Goal: Information Seeking & Learning: Check status

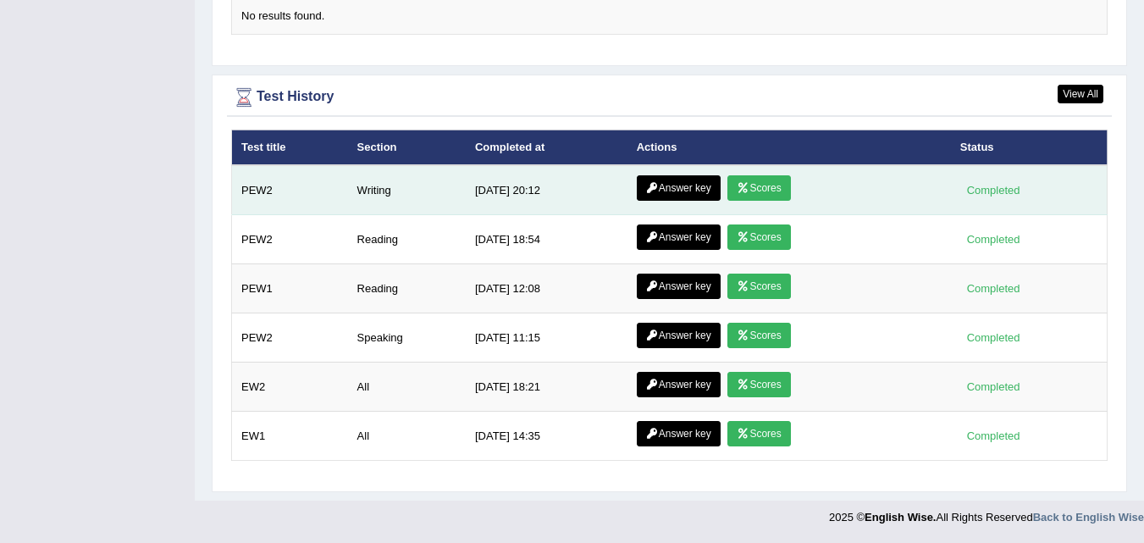
click at [672, 194] on link "Answer key" at bounding box center [679, 187] width 84 height 25
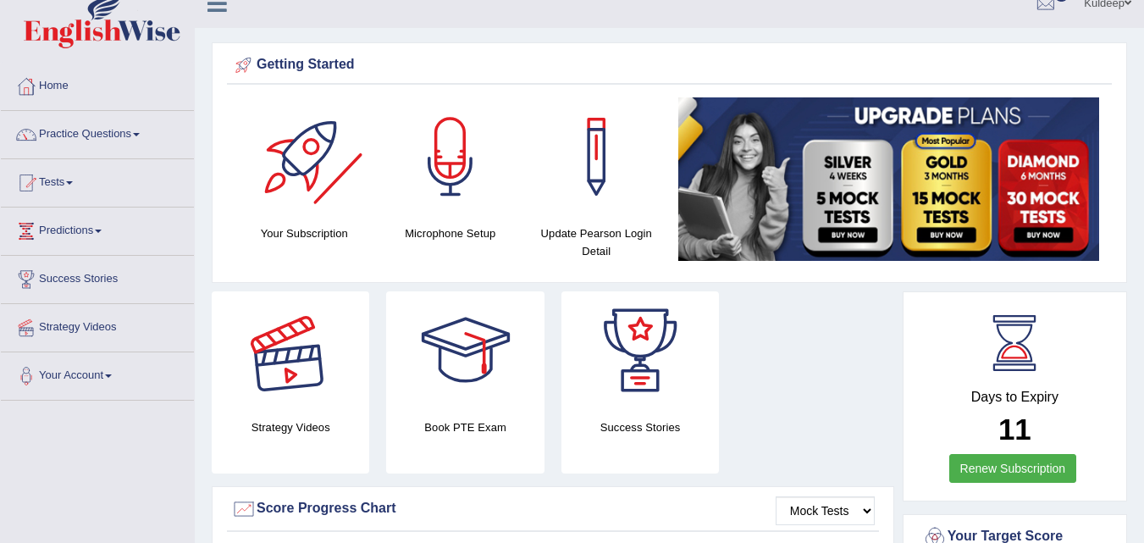
scroll to position [15, 0]
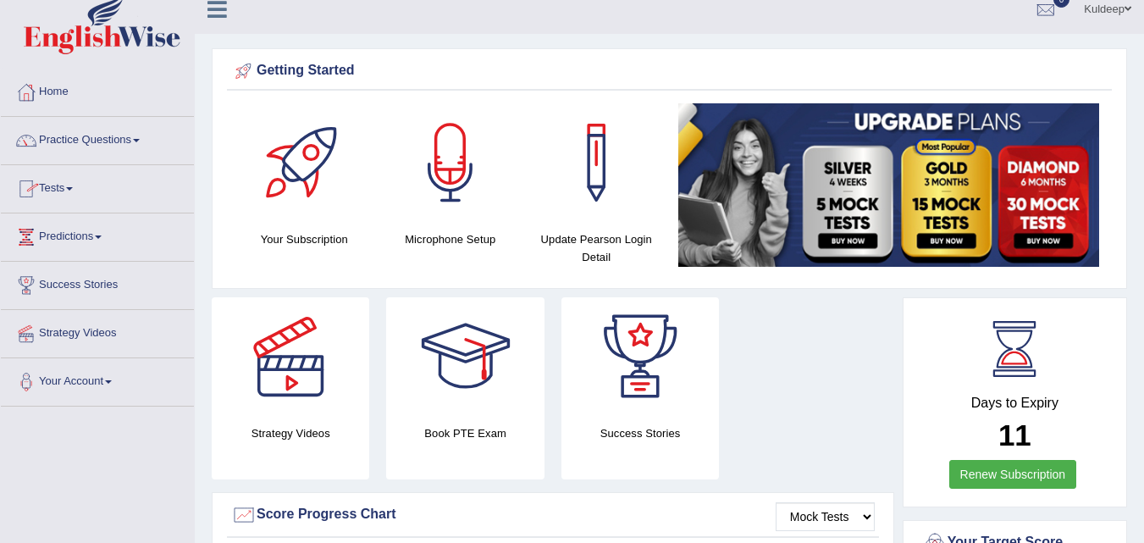
click at [73, 189] on span at bounding box center [69, 188] width 7 height 3
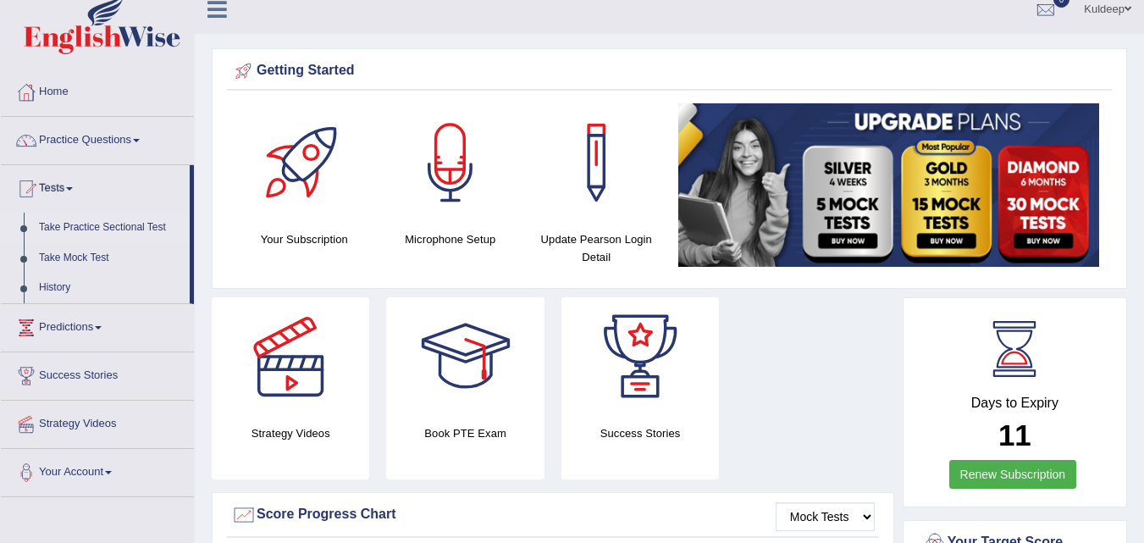
click at [110, 221] on link "Take Practice Sectional Test" at bounding box center [110, 228] width 158 height 30
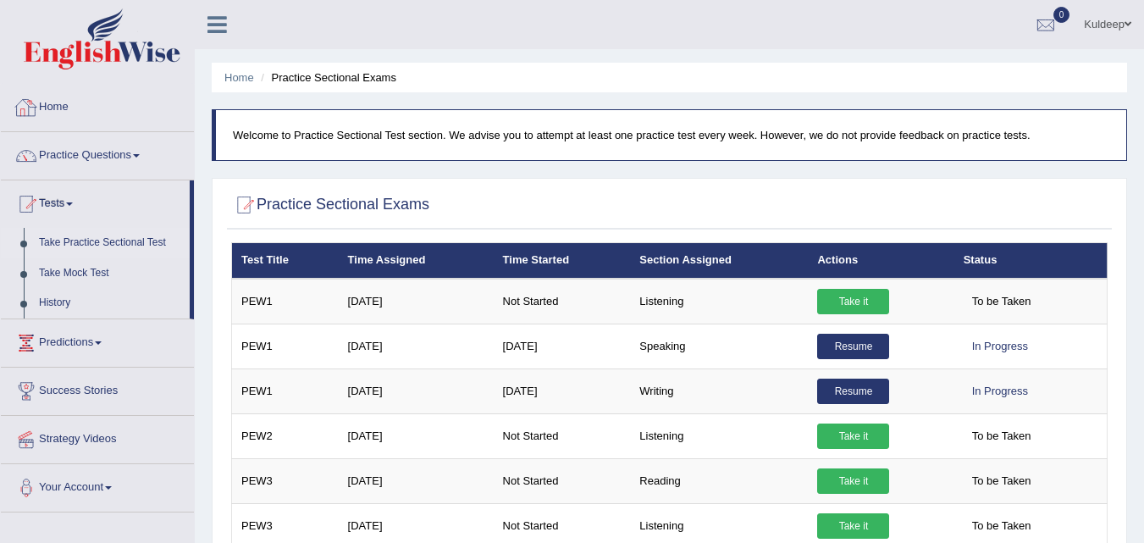
click at [72, 106] on link "Home" at bounding box center [97, 105] width 193 height 42
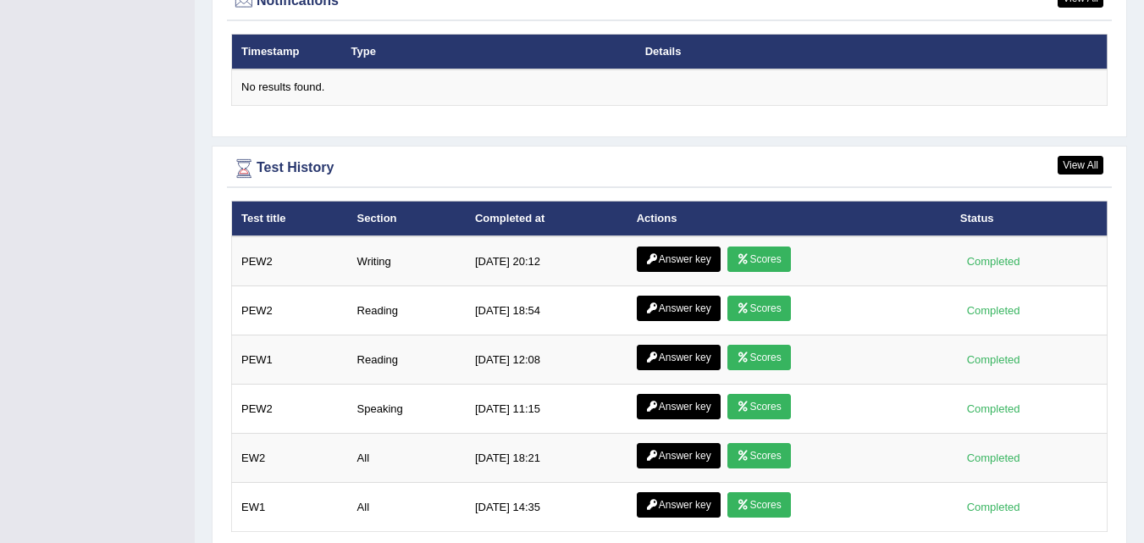
scroll to position [2155, 0]
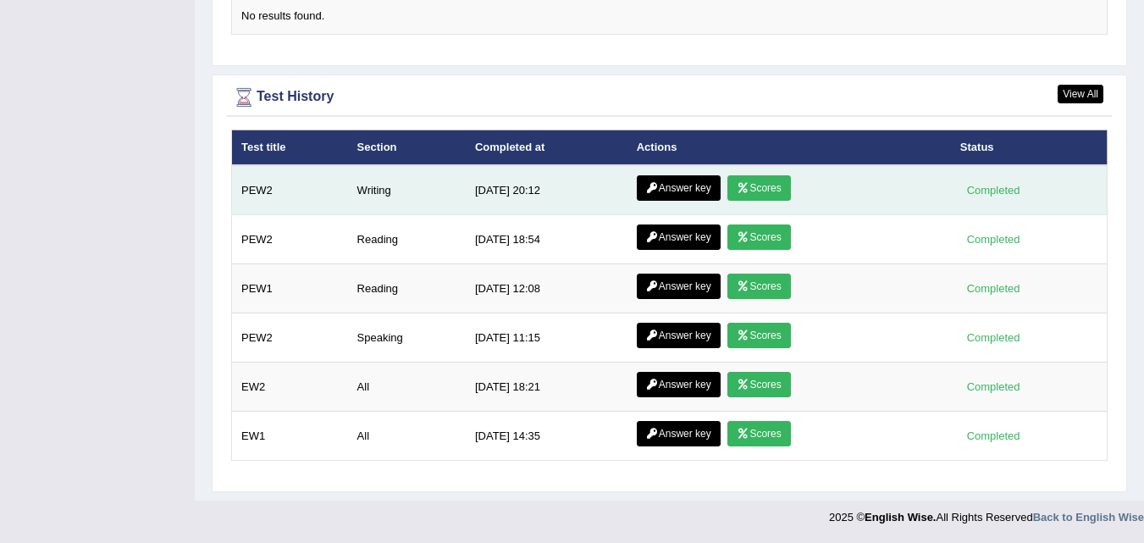
click at [667, 191] on link "Answer key" at bounding box center [679, 187] width 84 height 25
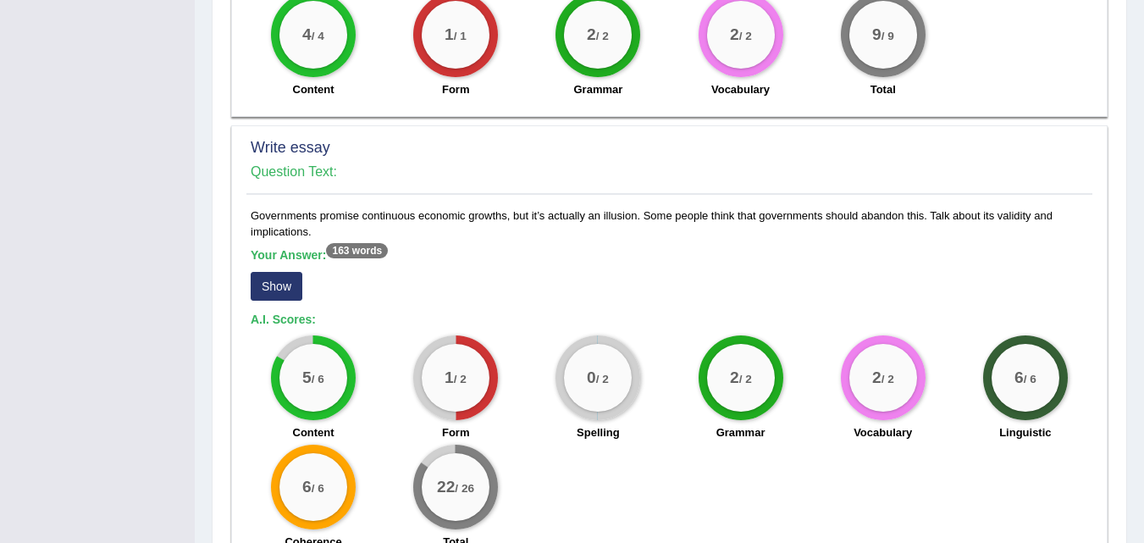
scroll to position [1292, 0]
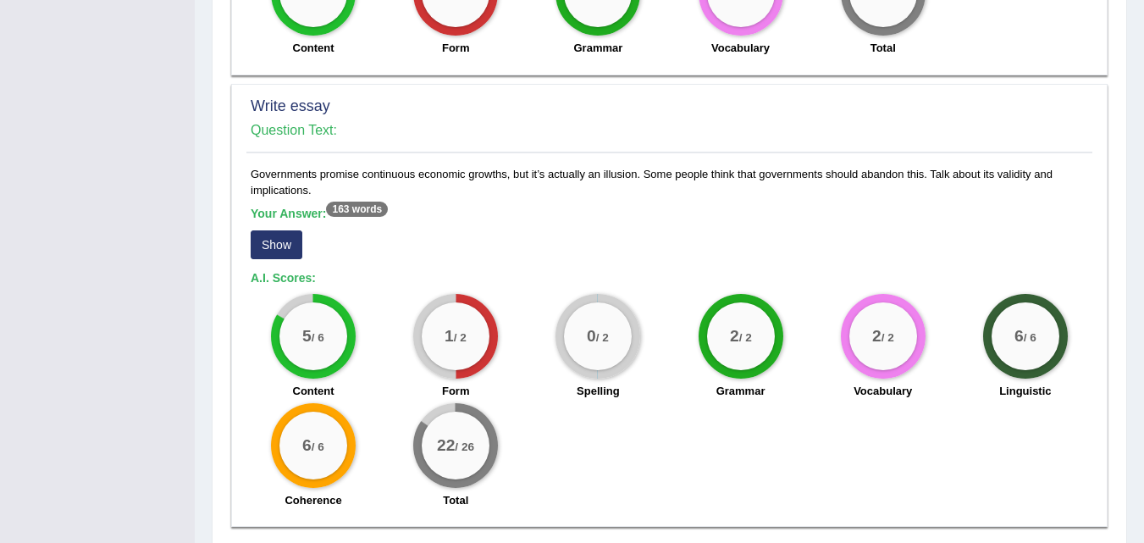
click at [282, 249] on button "Show" at bounding box center [277, 244] width 52 height 29
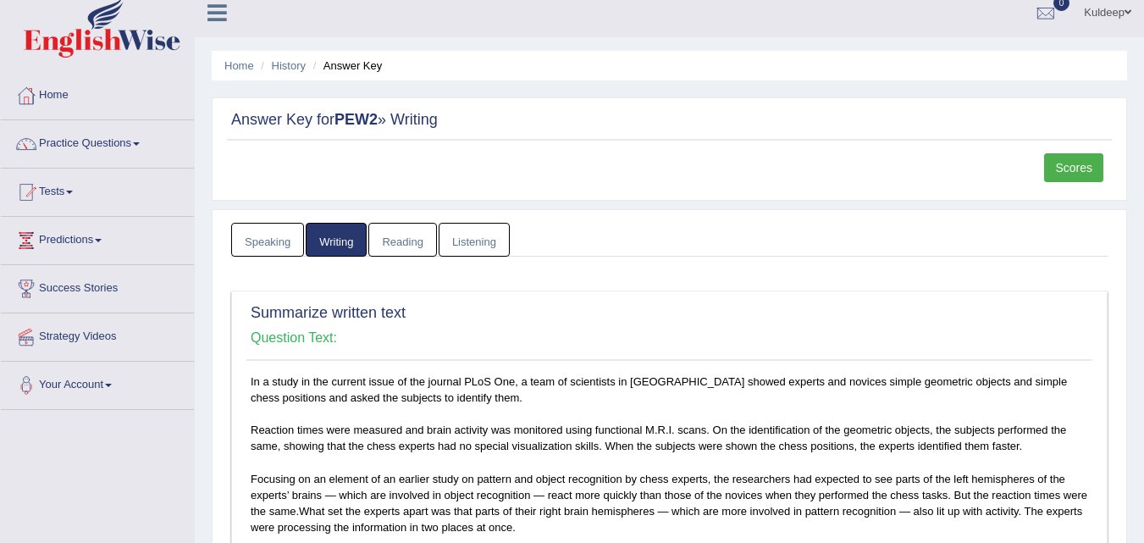
scroll to position [0, 0]
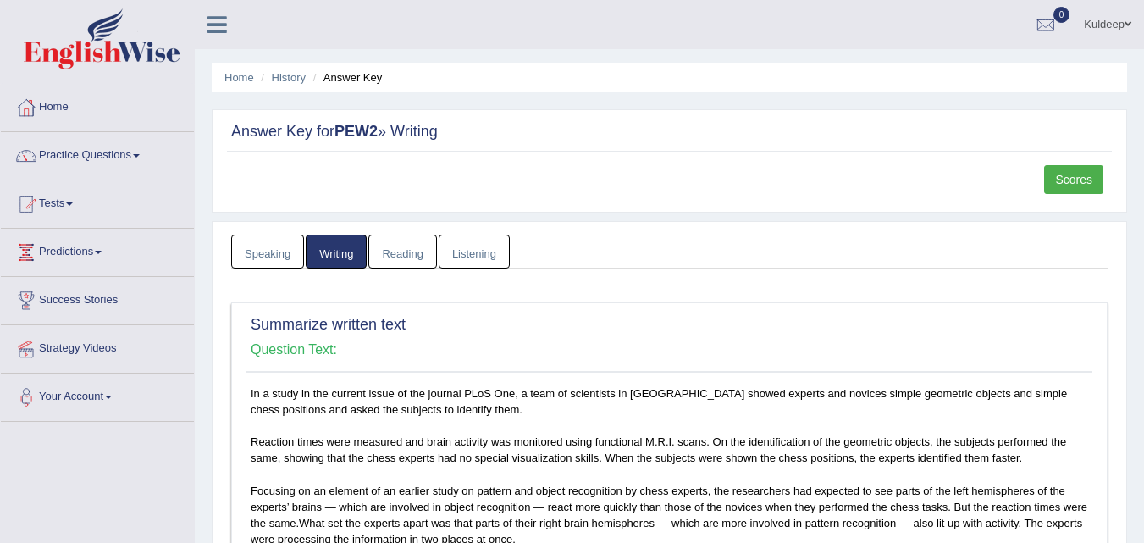
click at [287, 68] on ul "Home History Answer Key" at bounding box center [669, 78] width 915 height 30
click at [287, 75] on link "History" at bounding box center [289, 77] width 34 height 13
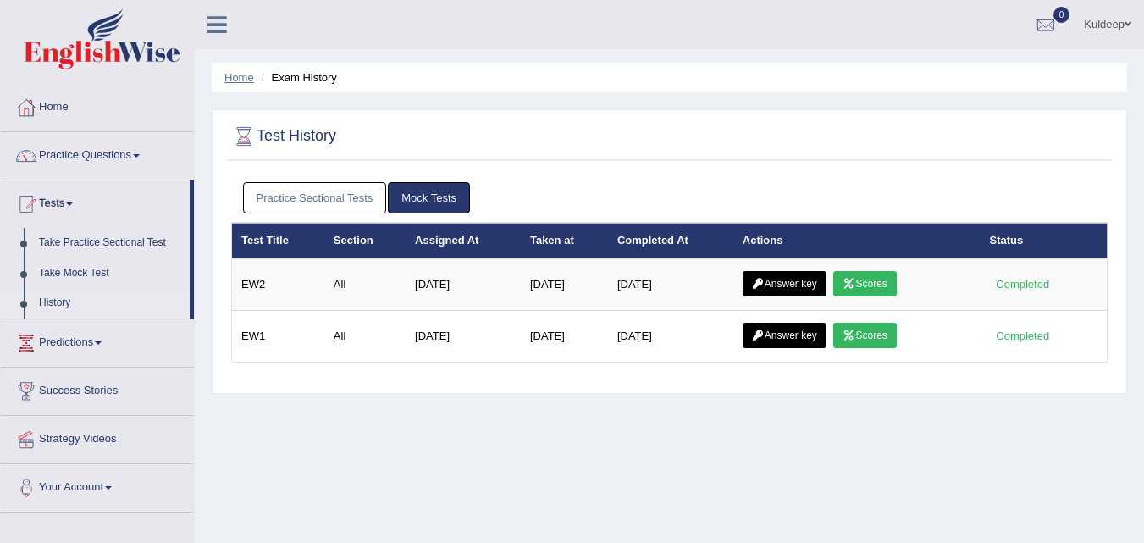
click at [236, 78] on link "Home" at bounding box center [239, 77] width 30 height 13
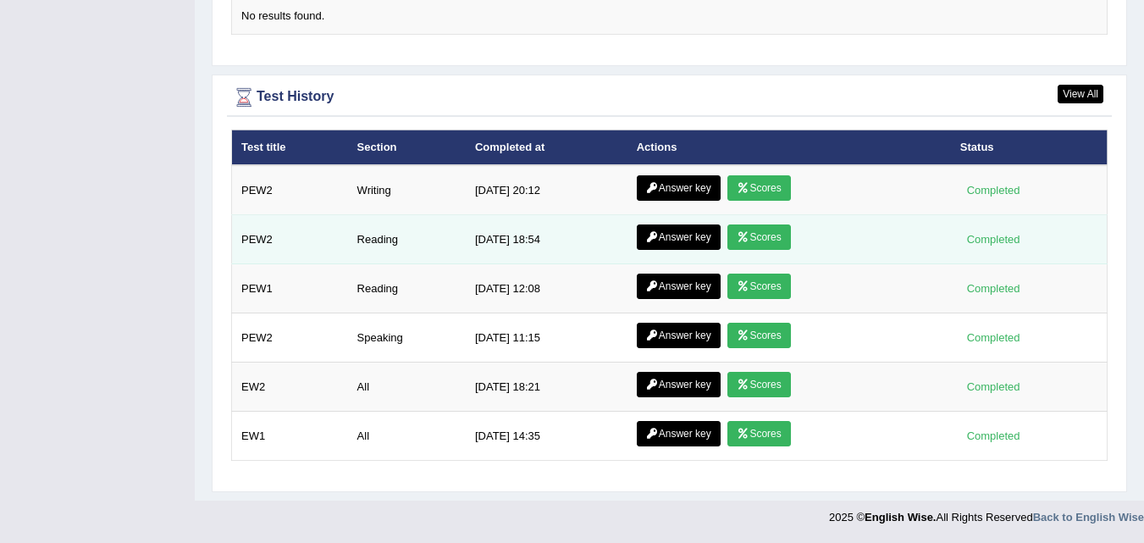
click at [662, 242] on link "Answer key" at bounding box center [679, 236] width 84 height 25
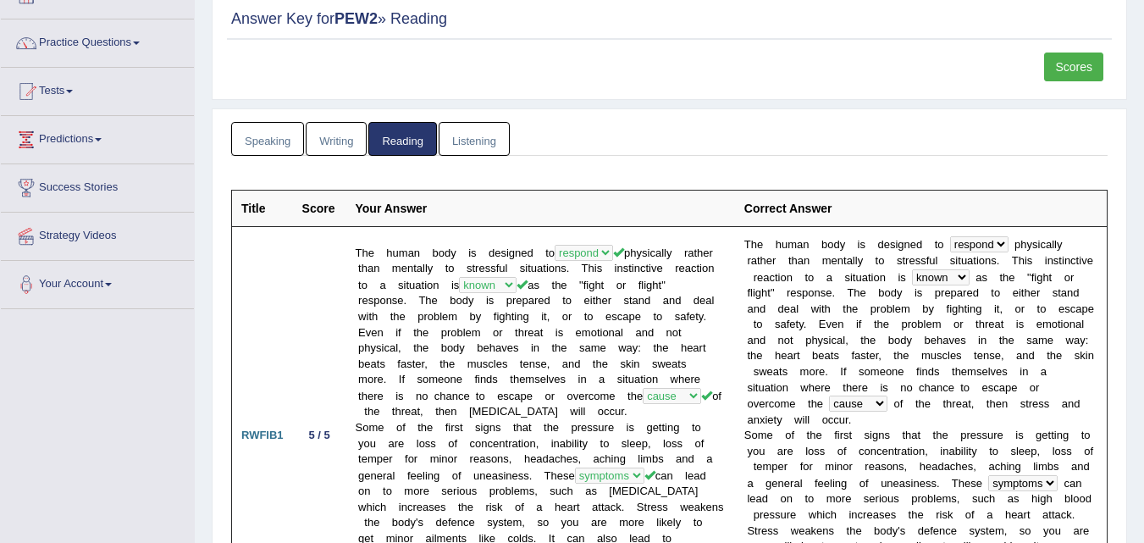
scroll to position [112, 0]
click at [274, 142] on link "Speaking" at bounding box center [267, 140] width 73 height 35
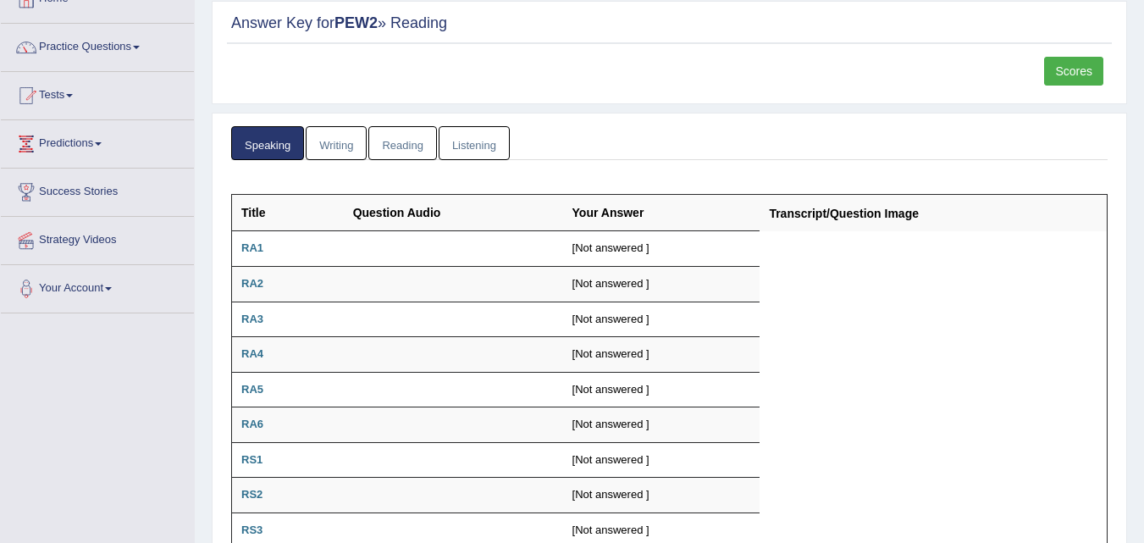
scroll to position [0, 0]
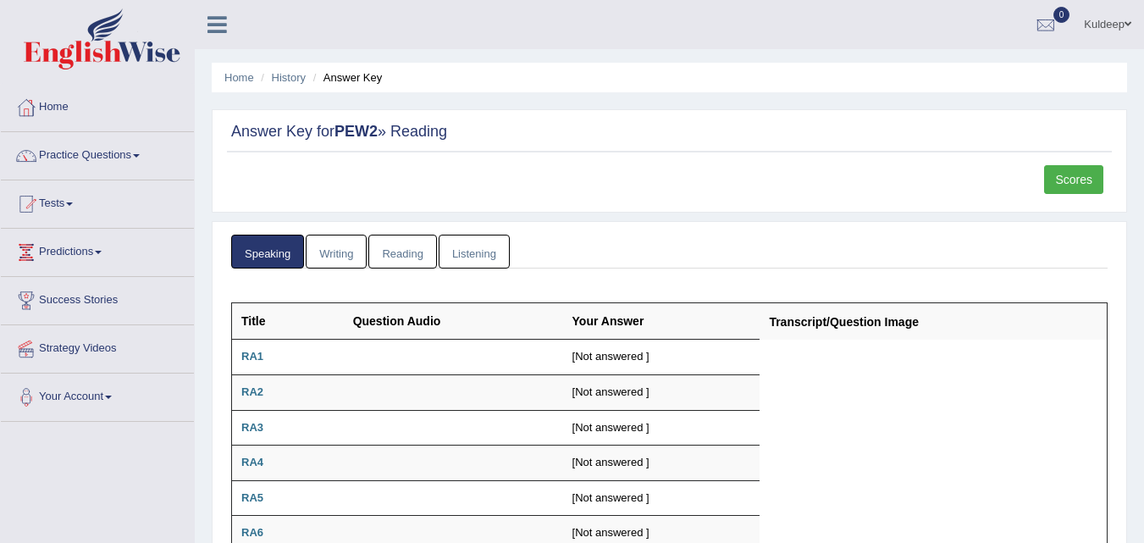
click at [494, 249] on link "Listening" at bounding box center [474, 252] width 71 height 35
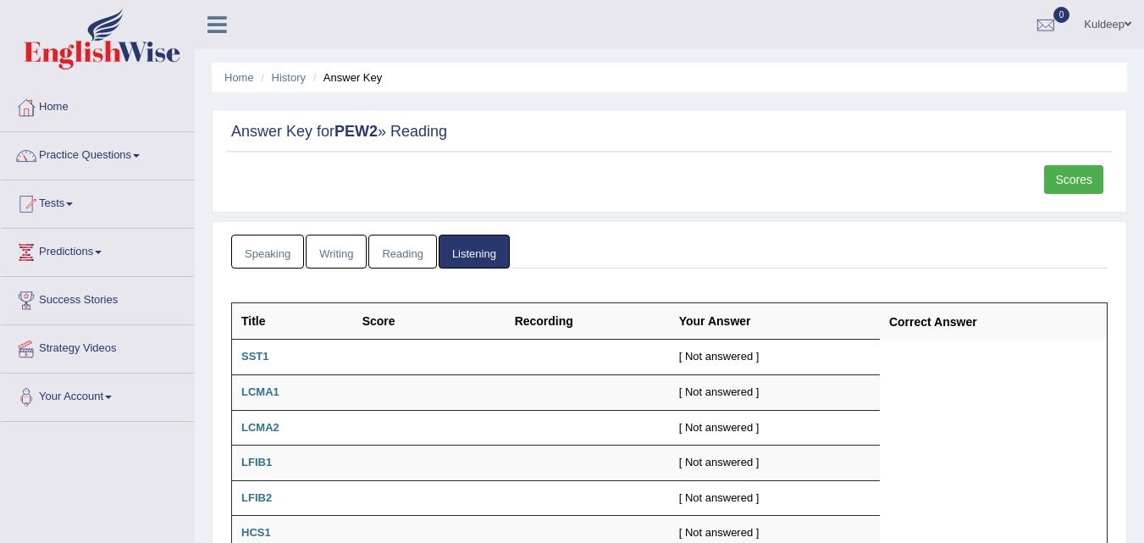
click at [70, 203] on link "Tests" at bounding box center [97, 201] width 193 height 42
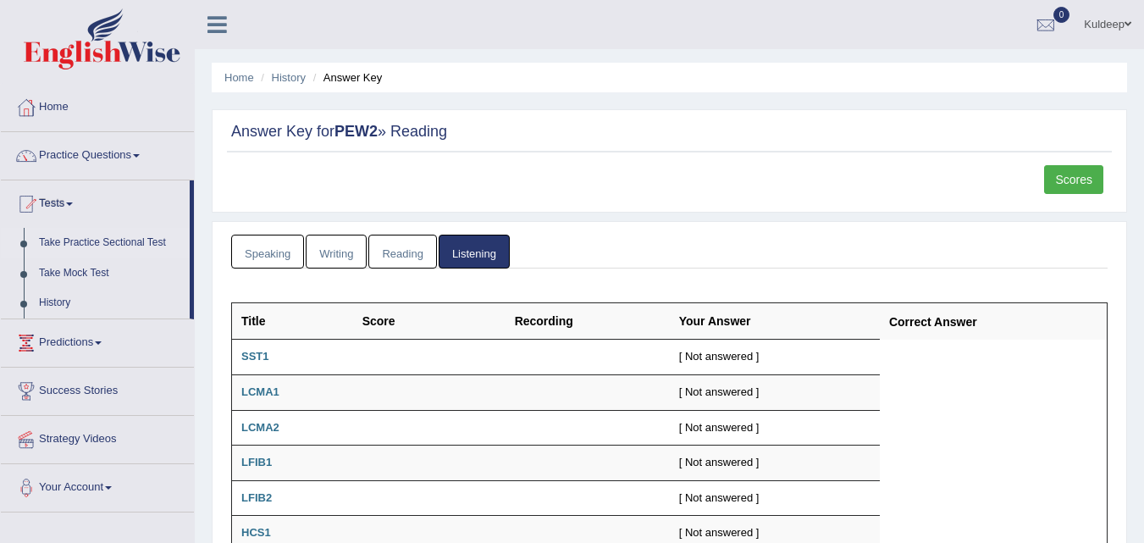
click at [95, 239] on link "Take Practice Sectional Test" at bounding box center [110, 243] width 158 height 30
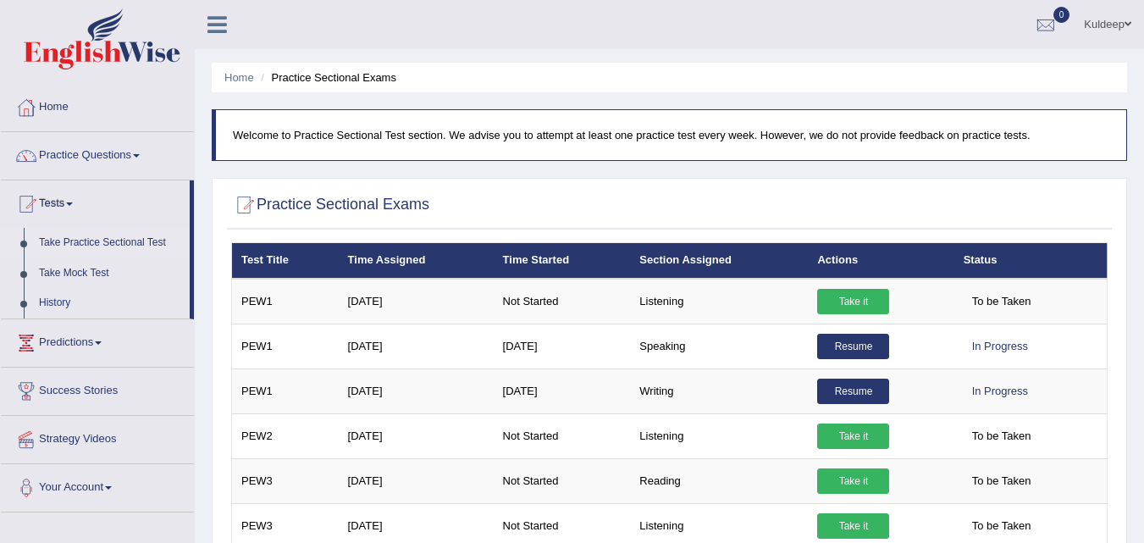
click at [95, 239] on link "Take Practice Sectional Test" at bounding box center [110, 243] width 158 height 30
click at [75, 302] on link "History" at bounding box center [110, 303] width 158 height 30
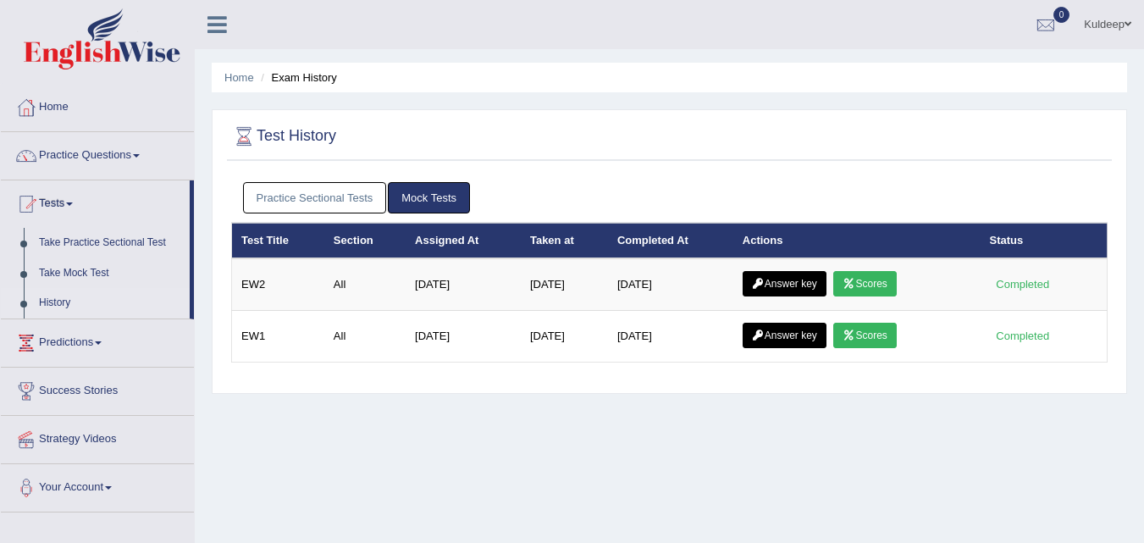
click at [299, 195] on link "Practice Sectional Tests" at bounding box center [315, 197] width 144 height 31
